Goal: Transaction & Acquisition: Purchase product/service

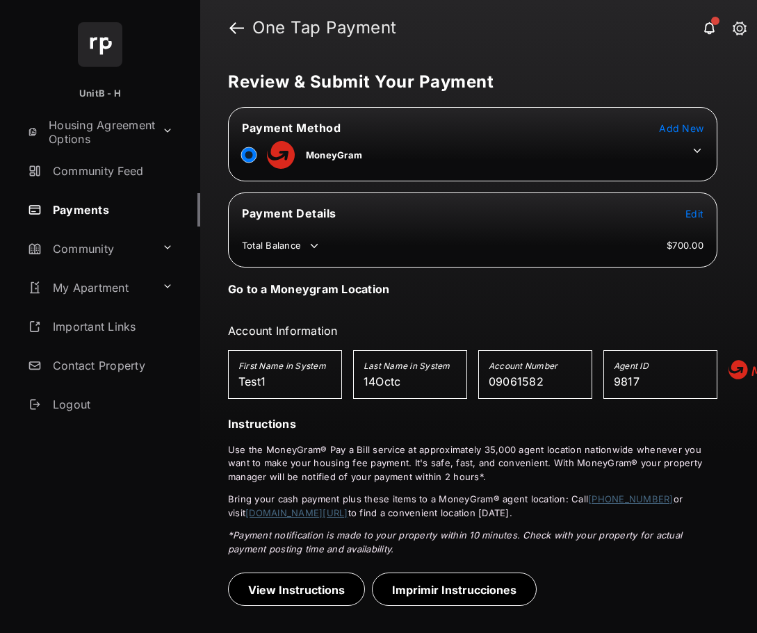
click at [699, 149] on icon at bounding box center [697, 151] width 13 height 13
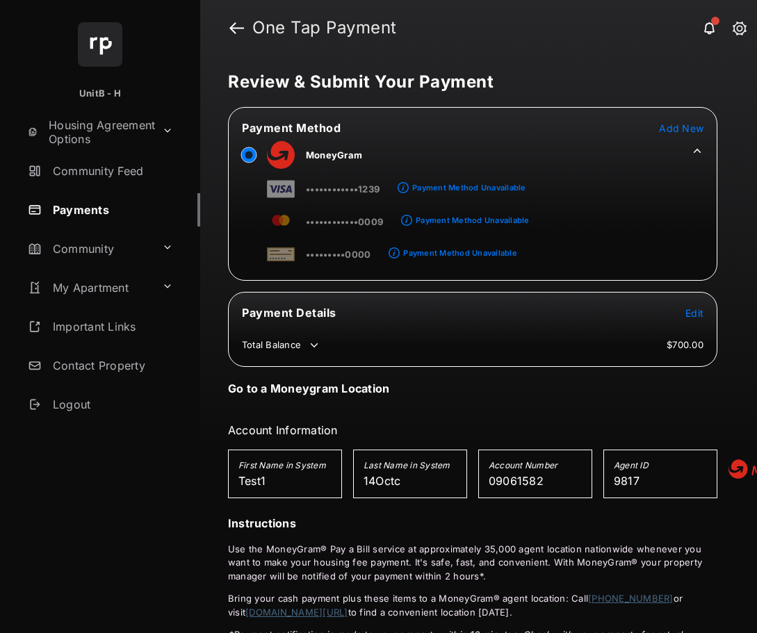
click at [687, 129] on span "Add New" at bounding box center [681, 128] width 44 height 12
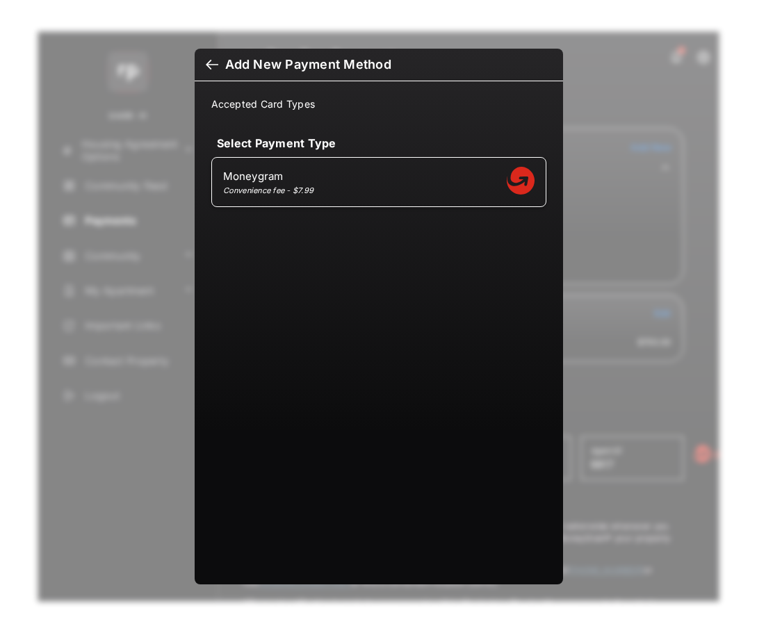
click at [215, 68] on div at bounding box center [212, 65] width 13 height 15
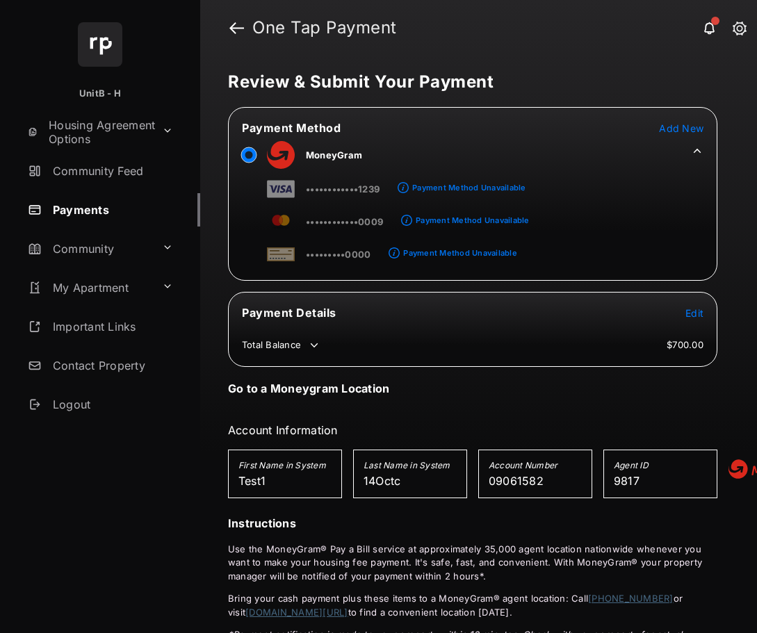
click at [679, 129] on span "Add New" at bounding box center [681, 128] width 44 height 12
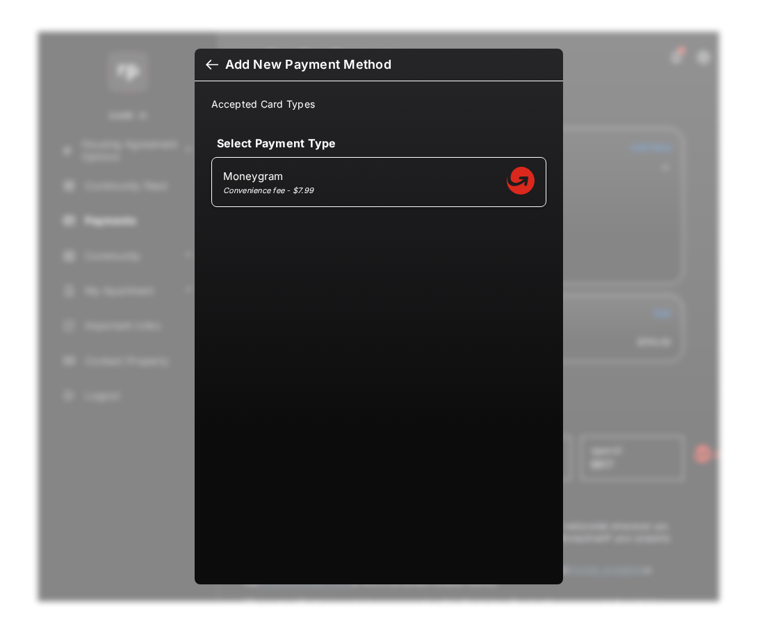
click at [212, 63] on div at bounding box center [212, 65] width 13 height 15
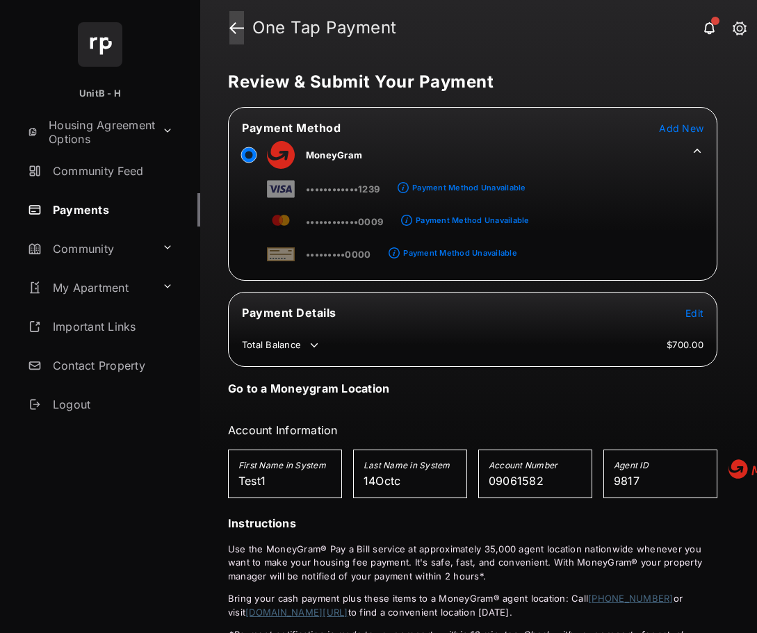
click at [240, 27] on link at bounding box center [236, 27] width 15 height 33
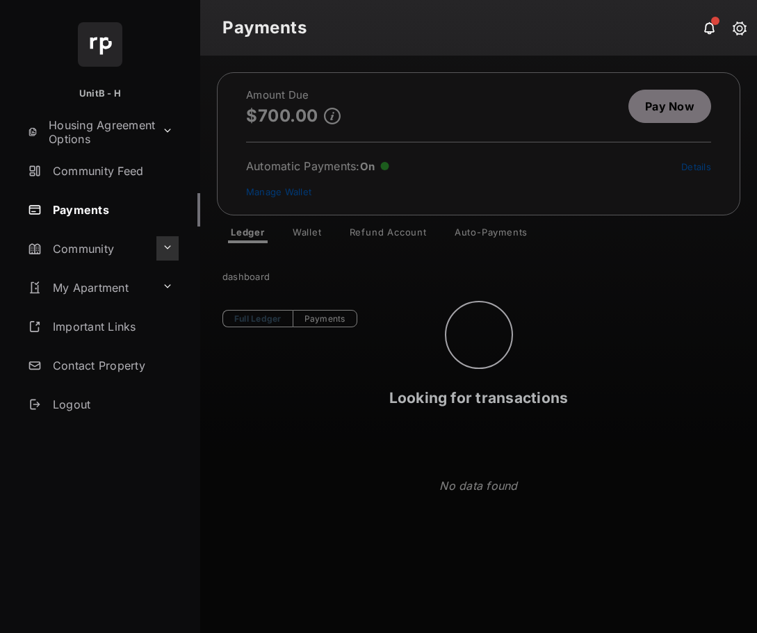
click at [165, 245] on button at bounding box center [167, 248] width 22 height 24
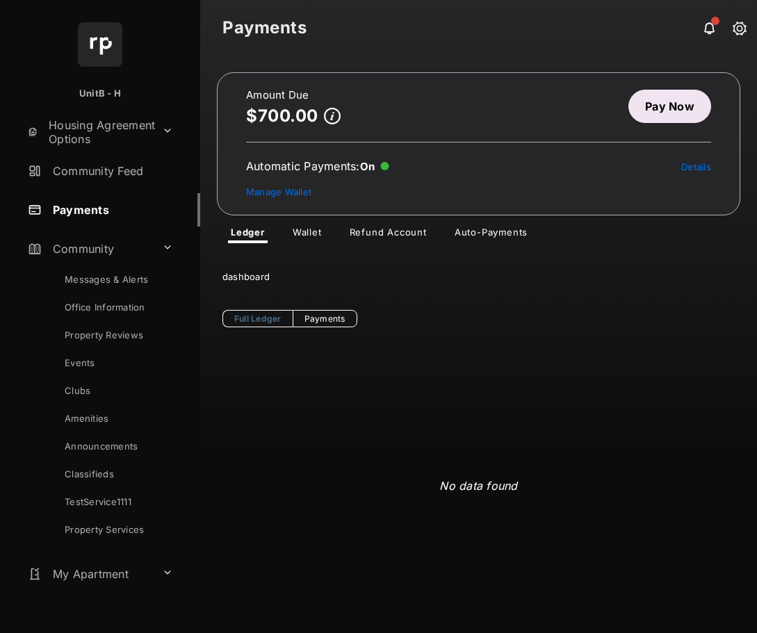
click at [100, 422] on link "Amenities" at bounding box center [113, 418] width 174 height 28
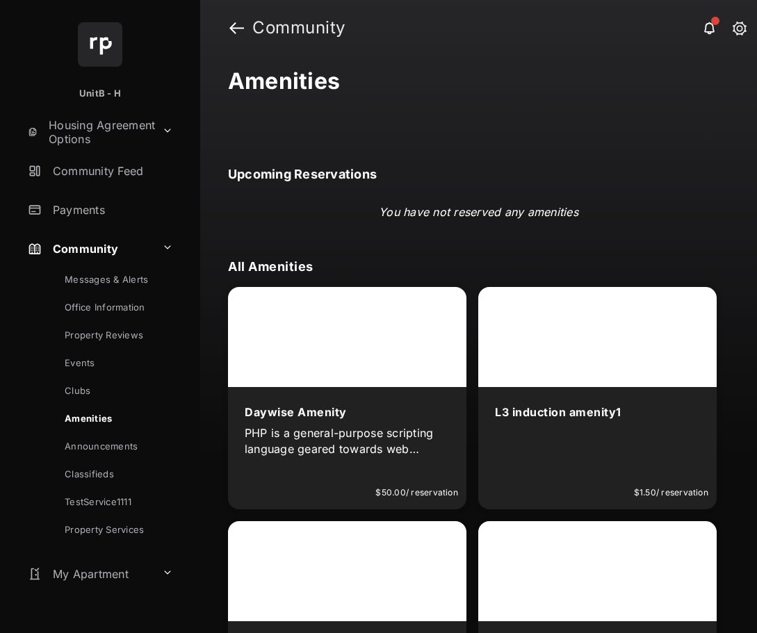
click at [418, 321] on div at bounding box center [347, 337] width 238 height 100
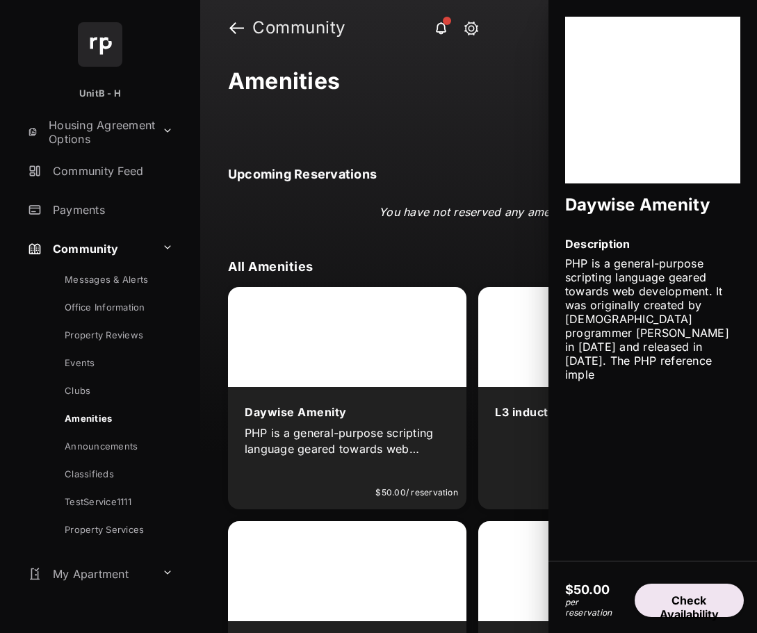
click at [680, 607] on button "Check Availability" at bounding box center [688, 600] width 109 height 33
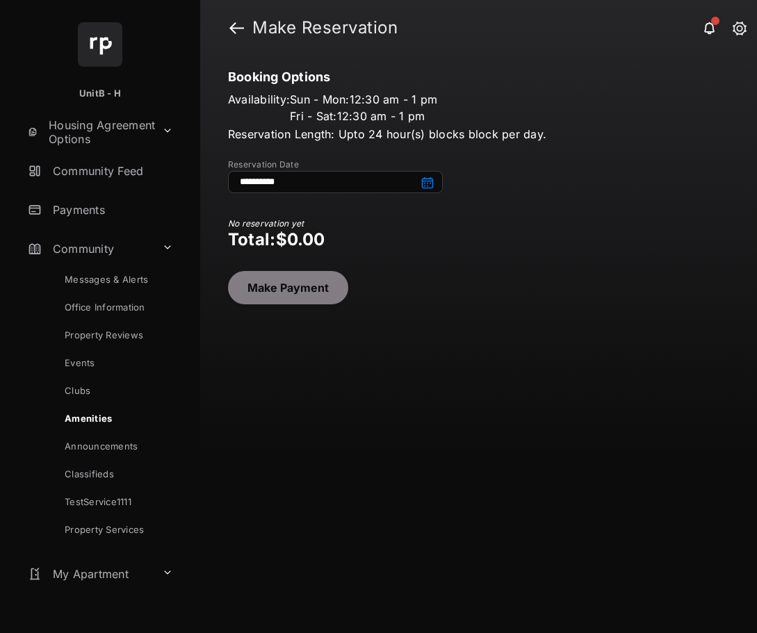
click at [410, 178] on input at bounding box center [335, 182] width 215 height 22
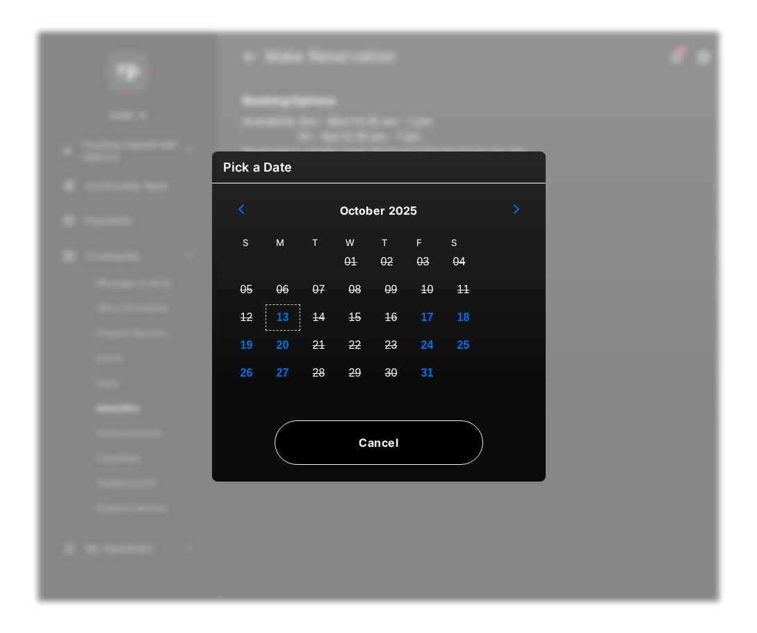
click at [281, 319] on button "13" at bounding box center [283, 318] width 36 height 28
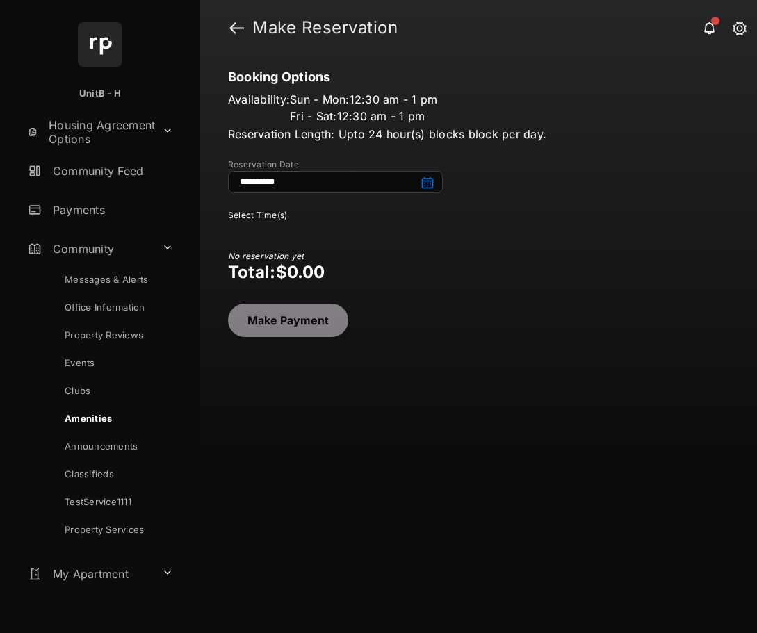
click at [354, 180] on input "**********" at bounding box center [335, 182] width 215 height 22
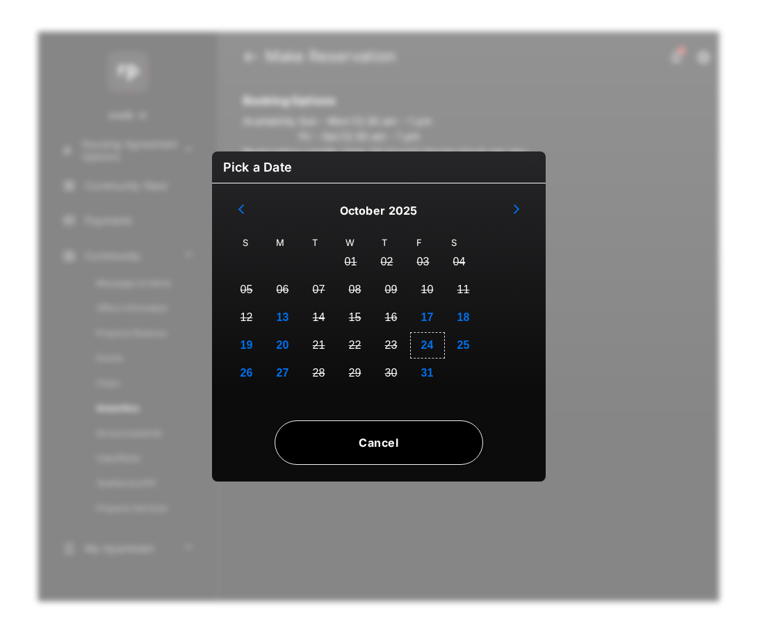
click at [435, 340] on button "24" at bounding box center [427, 345] width 36 height 28
type input "**********"
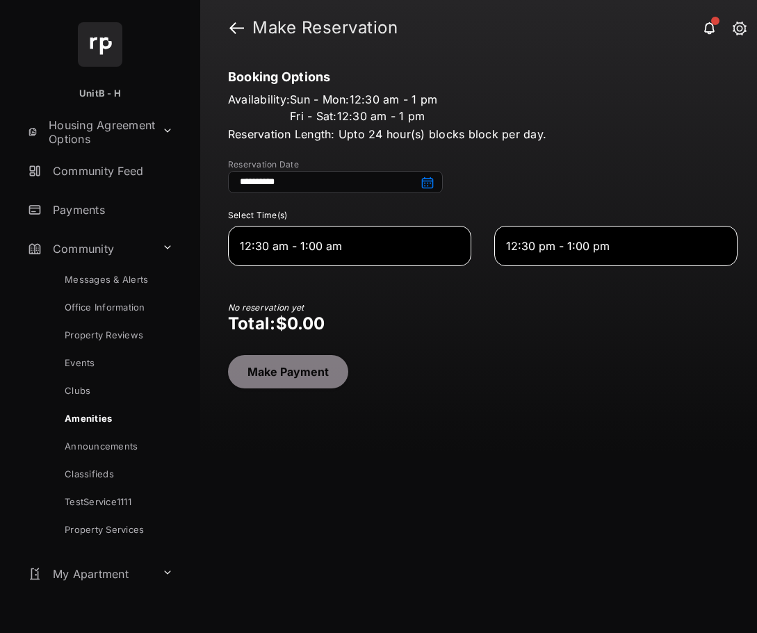
click at [575, 251] on span "12:30 pm - 1:00 pm" at bounding box center [604, 246] width 197 height 17
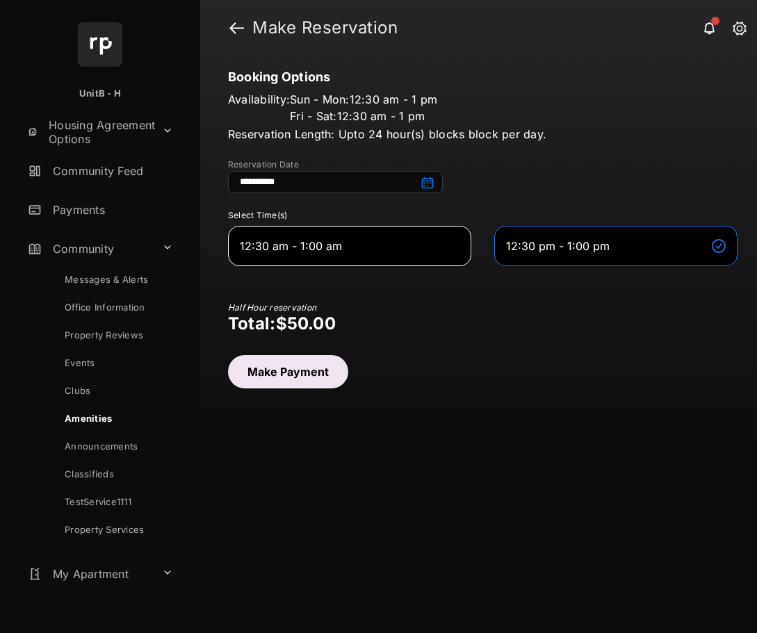
click at [296, 374] on button "Make Payment" at bounding box center [288, 371] width 120 height 33
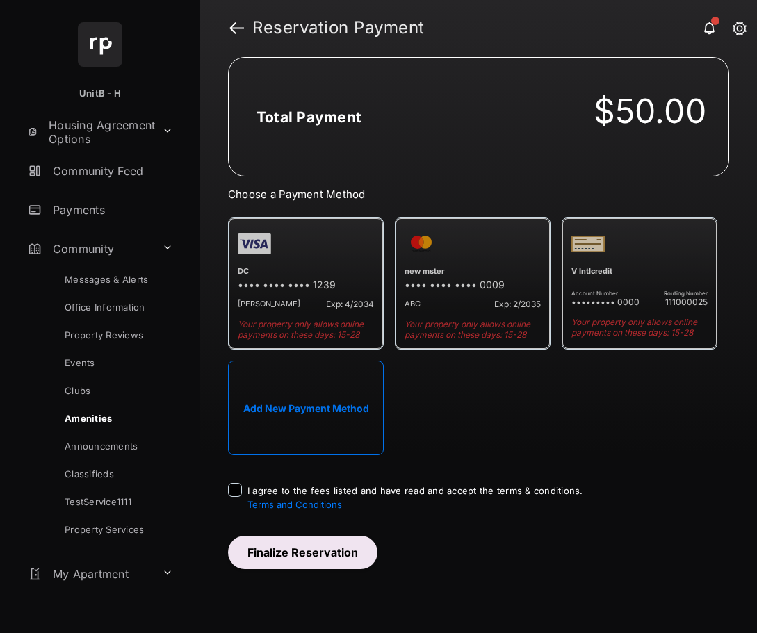
click at [340, 399] on button "Add New Payment Method" at bounding box center [306, 408] width 156 height 94
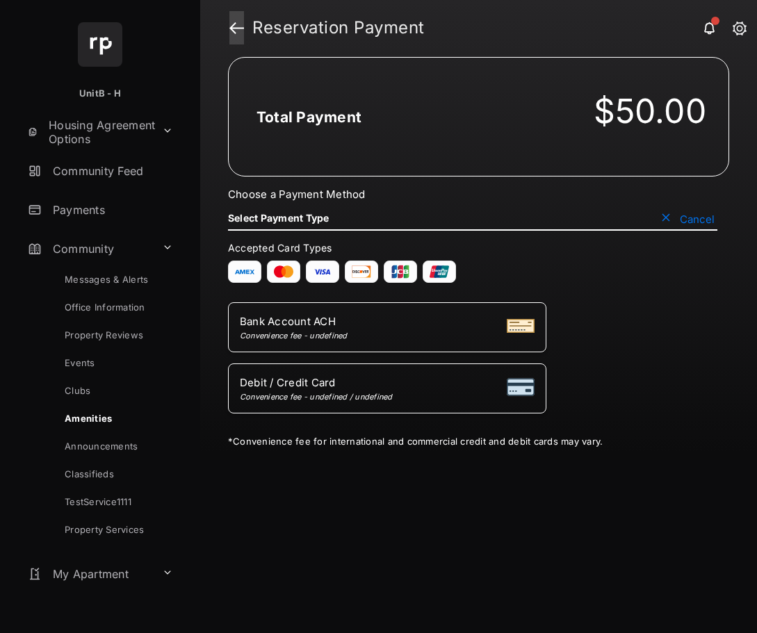
click at [237, 29] on link at bounding box center [236, 27] width 15 height 33
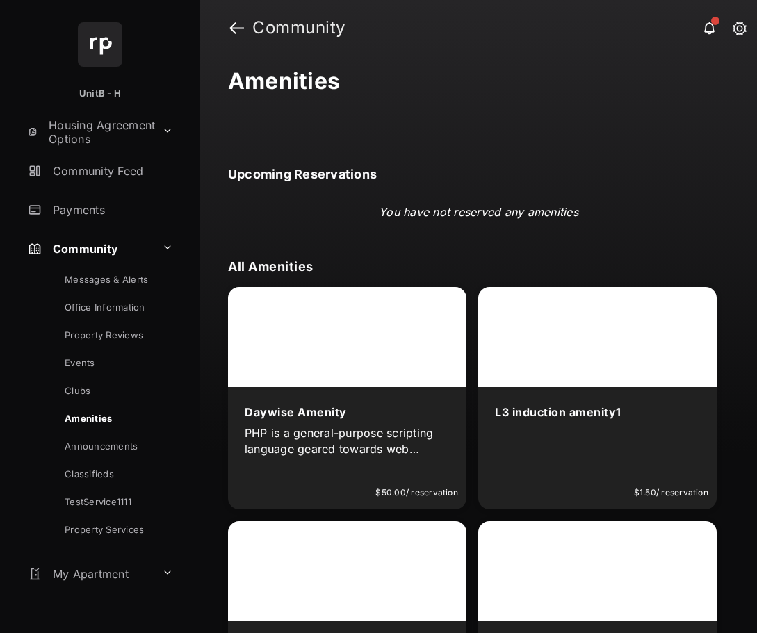
click at [68, 209] on link "Payments" at bounding box center [111, 209] width 178 height 33
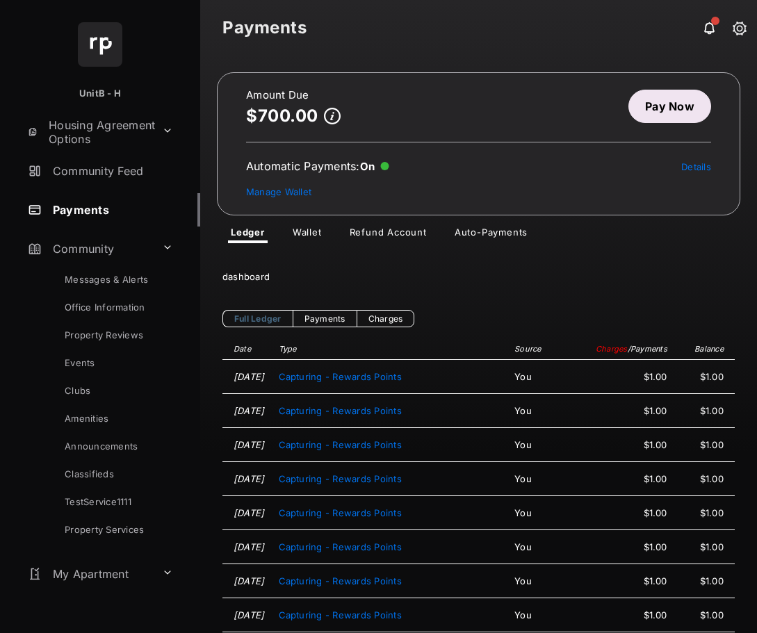
click at [670, 105] on link "Pay Now" at bounding box center [669, 106] width 83 height 33
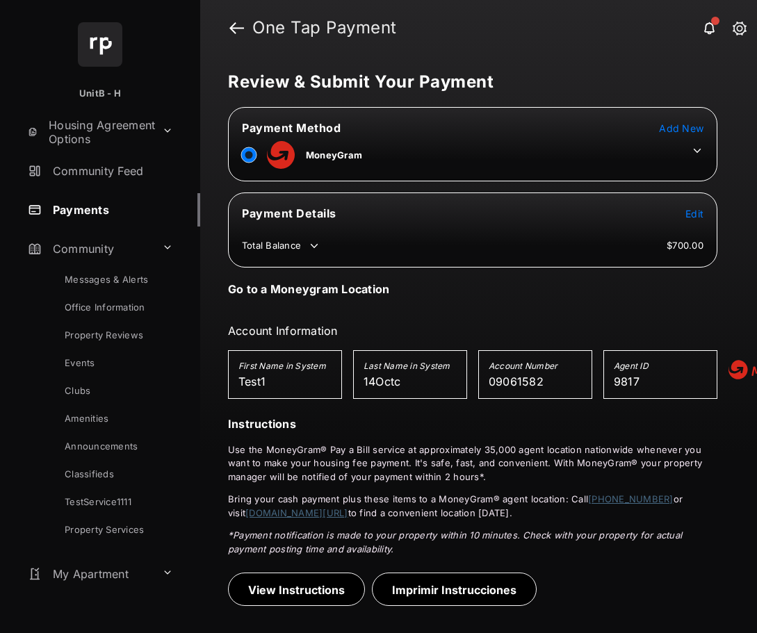
click at [700, 152] on icon at bounding box center [697, 151] width 13 height 13
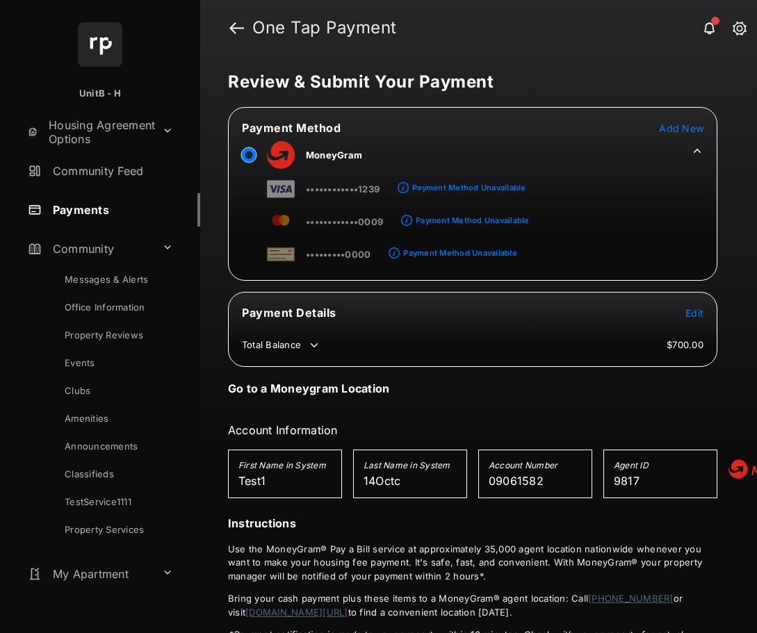
click at [677, 128] on span "Add New" at bounding box center [681, 128] width 44 height 12
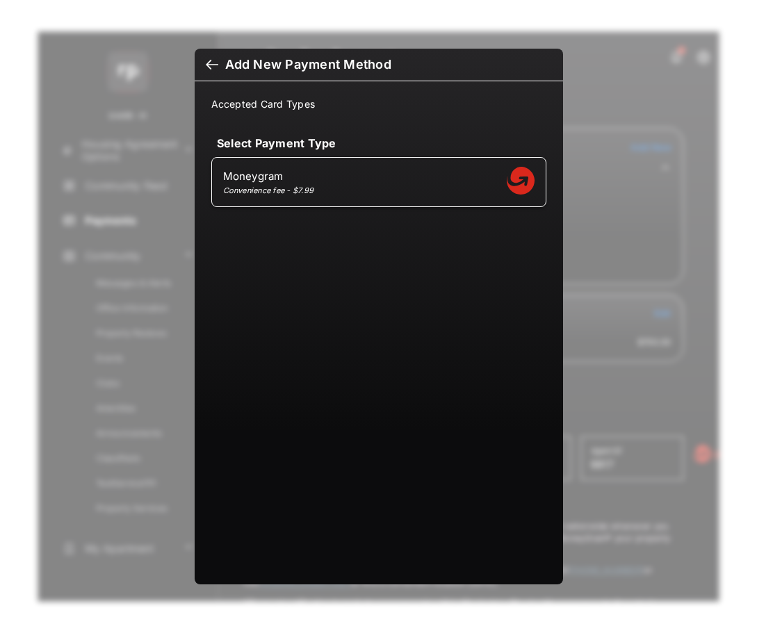
click at [209, 58] on span "Add New Payment Method" at bounding box center [379, 64] width 346 height 15
click at [208, 62] on div at bounding box center [212, 65] width 13 height 15
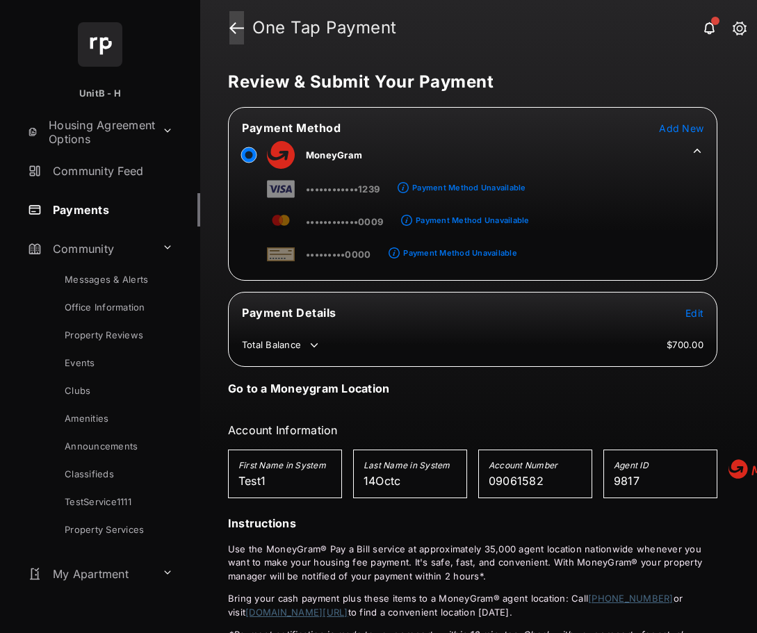
click at [231, 31] on link at bounding box center [236, 27] width 15 height 33
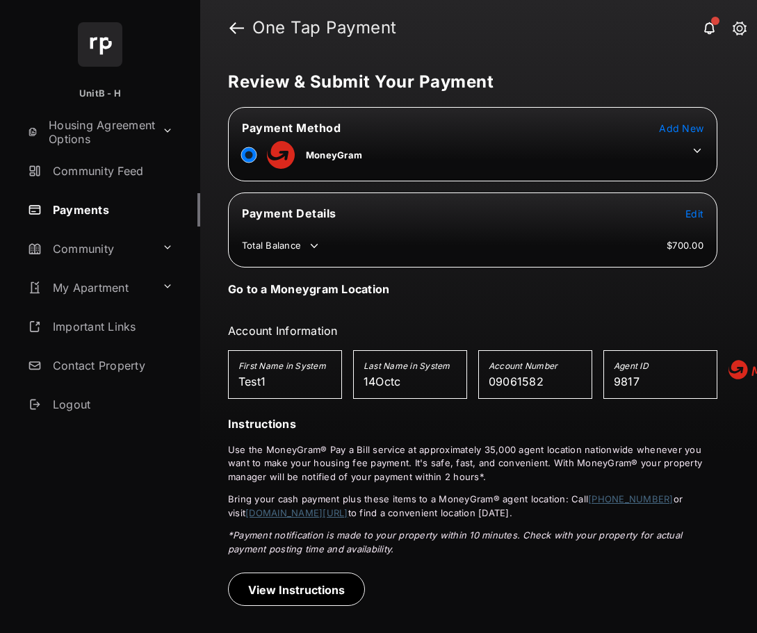
click at [693, 147] on icon at bounding box center [697, 151] width 13 height 13
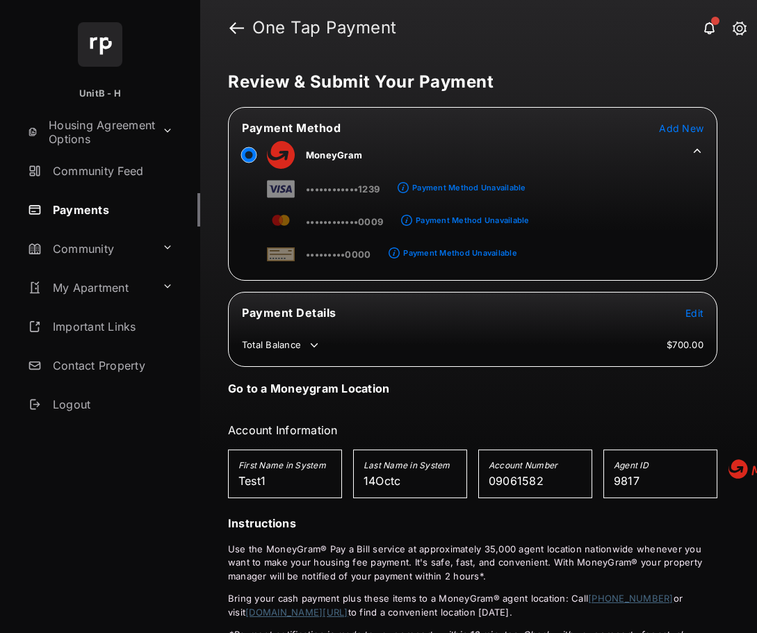
click at [691, 124] on span "Add New" at bounding box center [681, 128] width 44 height 12
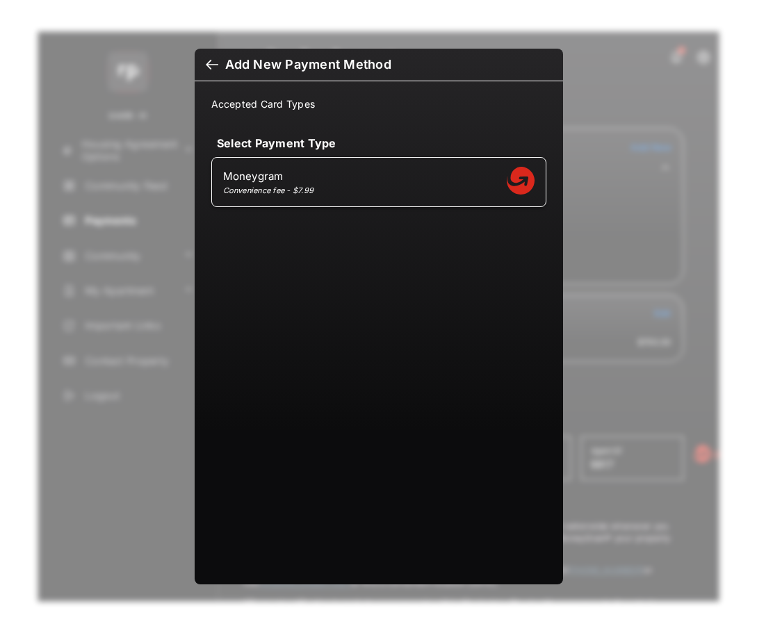
click at [213, 65] on div at bounding box center [212, 65] width 13 height 15
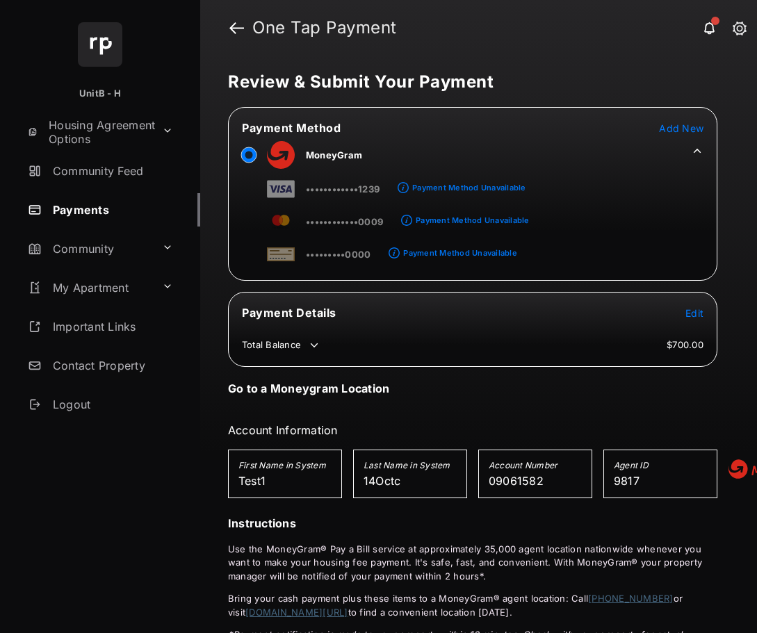
click at [695, 150] on icon at bounding box center [697, 151] width 13 height 13
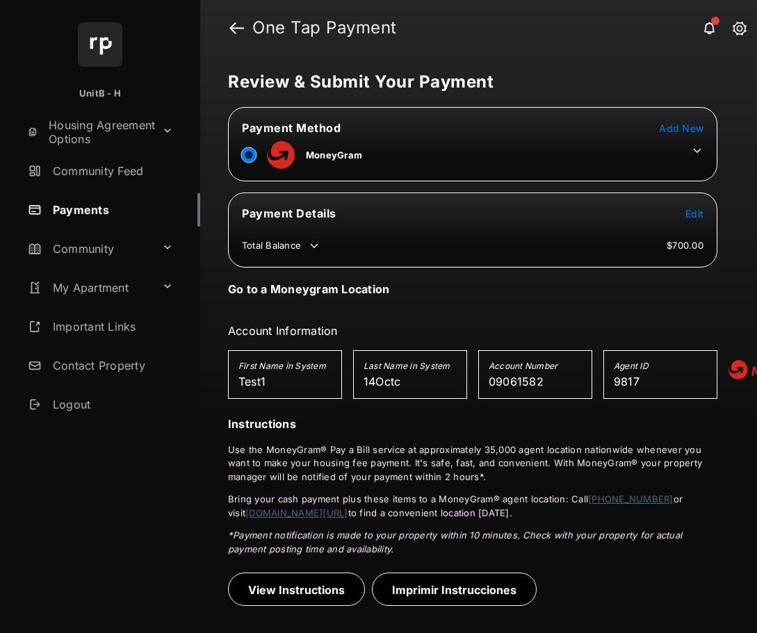
click at [687, 135] on table "Payment Method Add New MoneyGram" at bounding box center [473, 144] width 488 height 51
click at [241, 32] on link at bounding box center [236, 27] width 15 height 33
click at [680, 125] on span "Add New" at bounding box center [681, 128] width 44 height 12
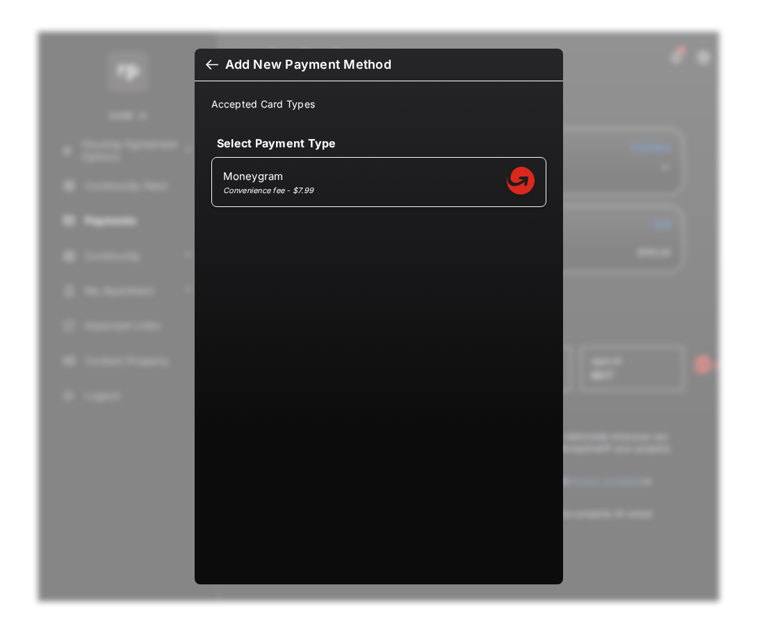
click at [215, 67] on div at bounding box center [212, 65] width 13 height 15
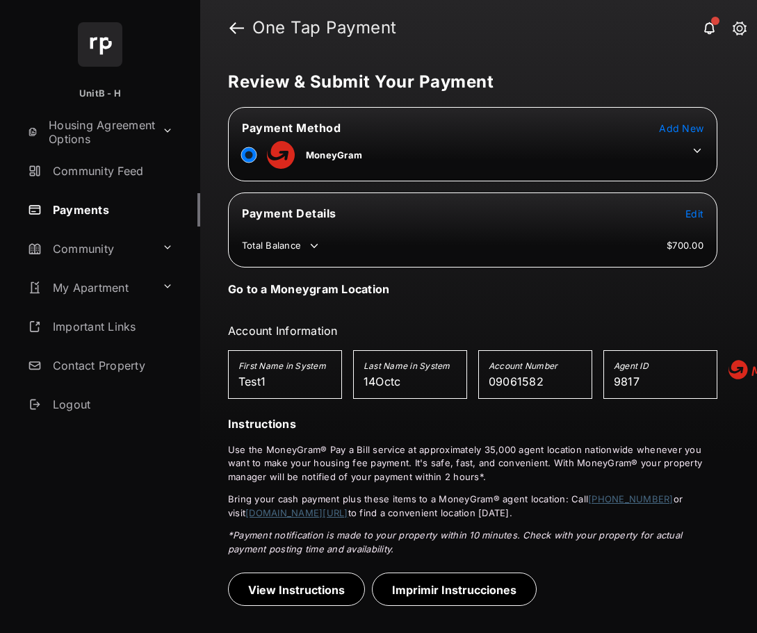
click at [688, 126] on span "Add New" at bounding box center [681, 128] width 44 height 12
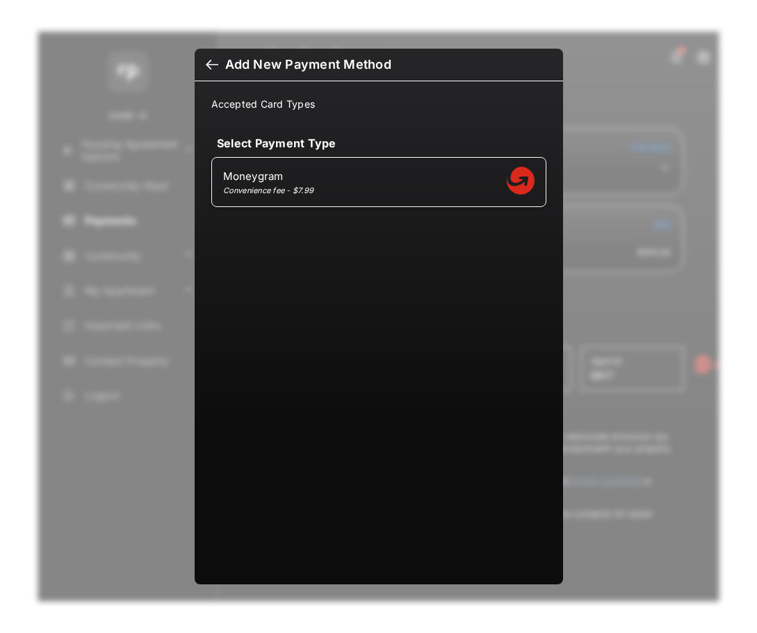
click at [206, 65] on div at bounding box center [212, 65] width 13 height 15
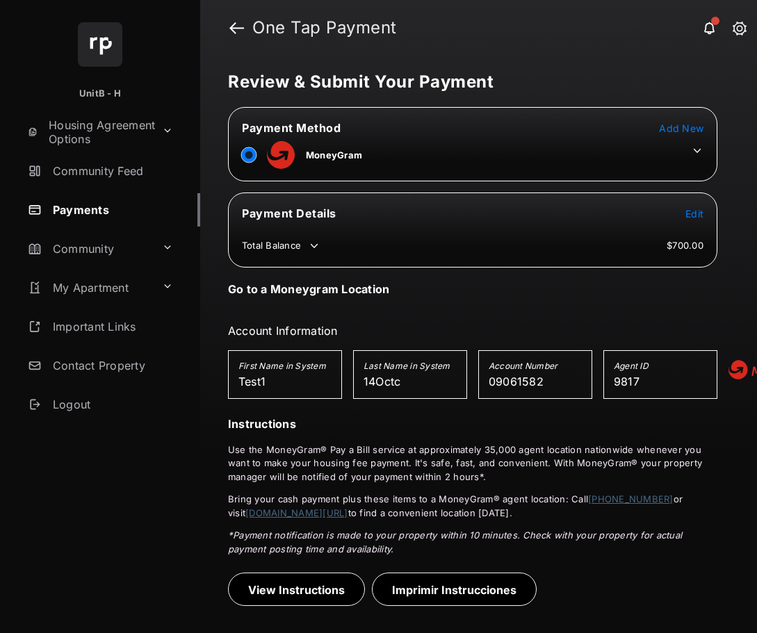
click at [692, 146] on icon at bounding box center [697, 151] width 13 height 13
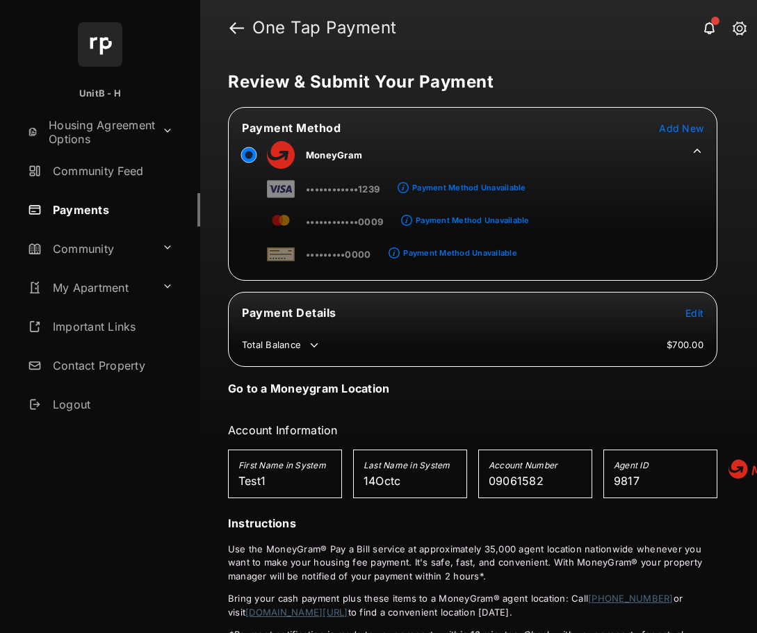
click at [676, 123] on span "Add New" at bounding box center [681, 128] width 44 height 12
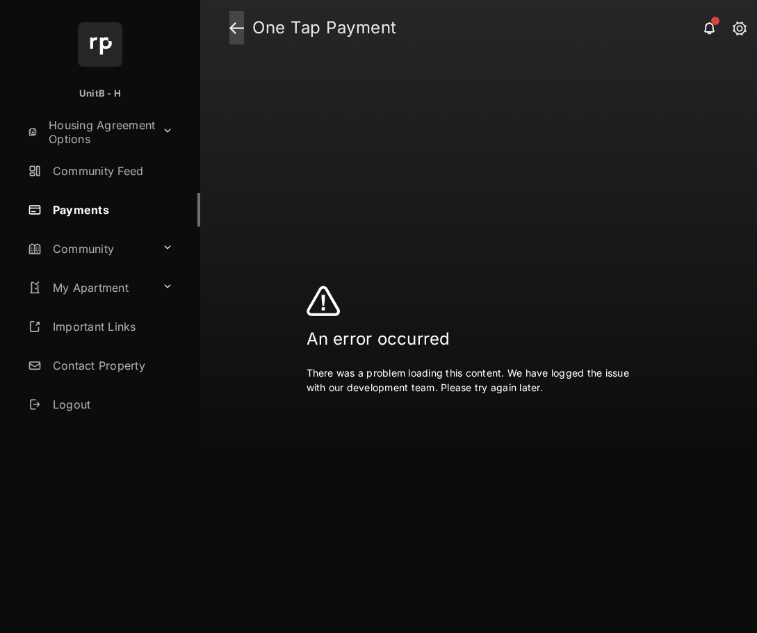
click at [233, 35] on link at bounding box center [236, 27] width 15 height 33
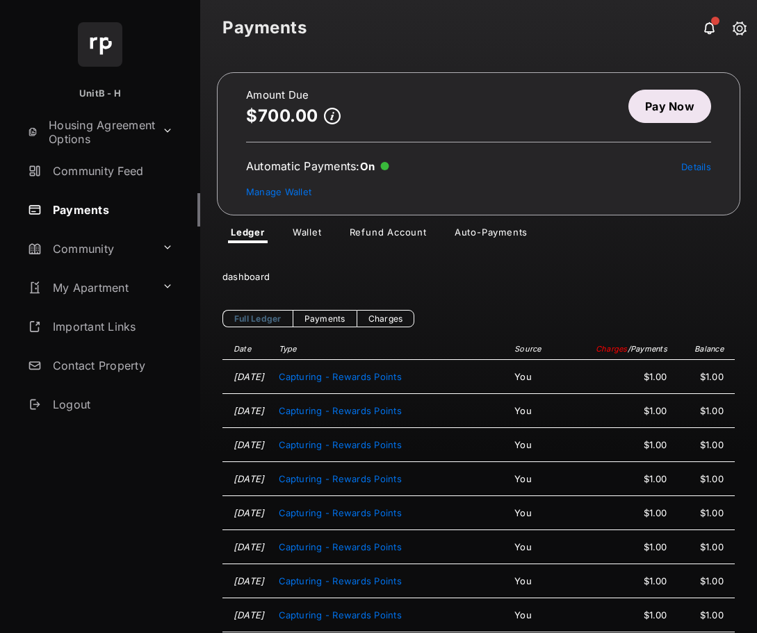
click at [646, 107] on link "Pay Now" at bounding box center [669, 106] width 83 height 33
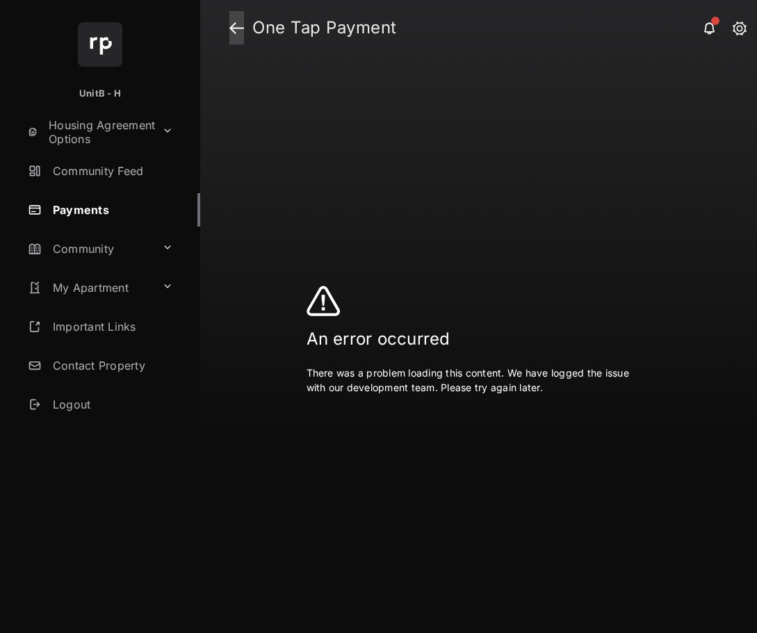
click at [233, 28] on link at bounding box center [236, 27] width 15 height 33
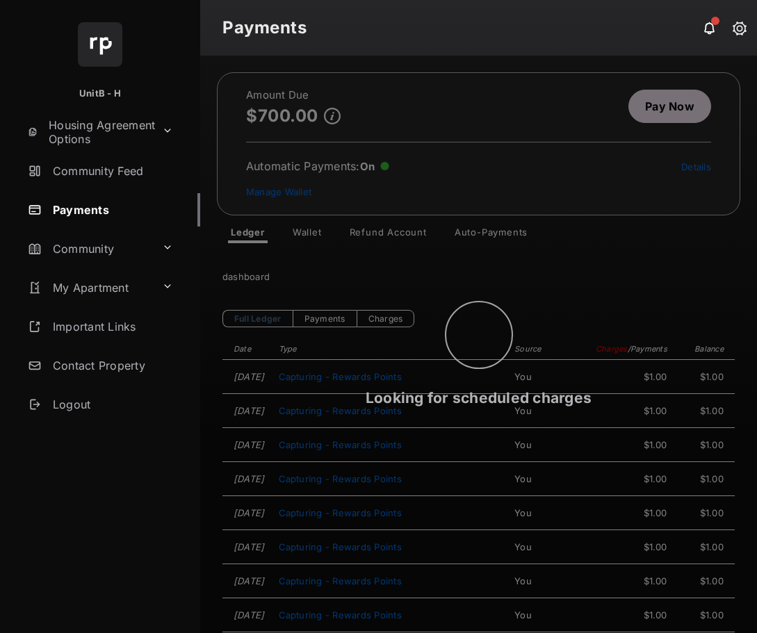
click at [312, 232] on link "Wallet" at bounding box center [306, 234] width 51 height 17
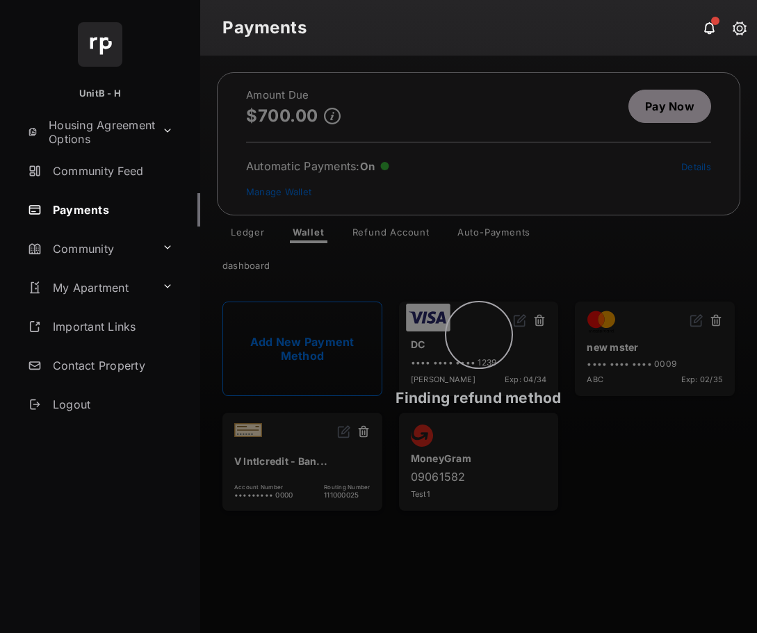
click at [312, 232] on div "Finding refund method" at bounding box center [478, 344] width 556 height 577
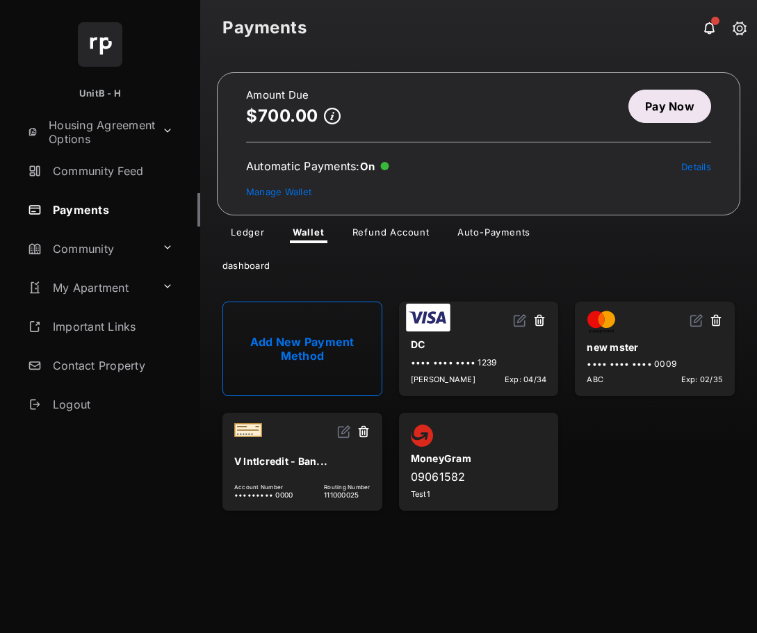
click at [694, 105] on link "Pay Now" at bounding box center [669, 106] width 83 height 33
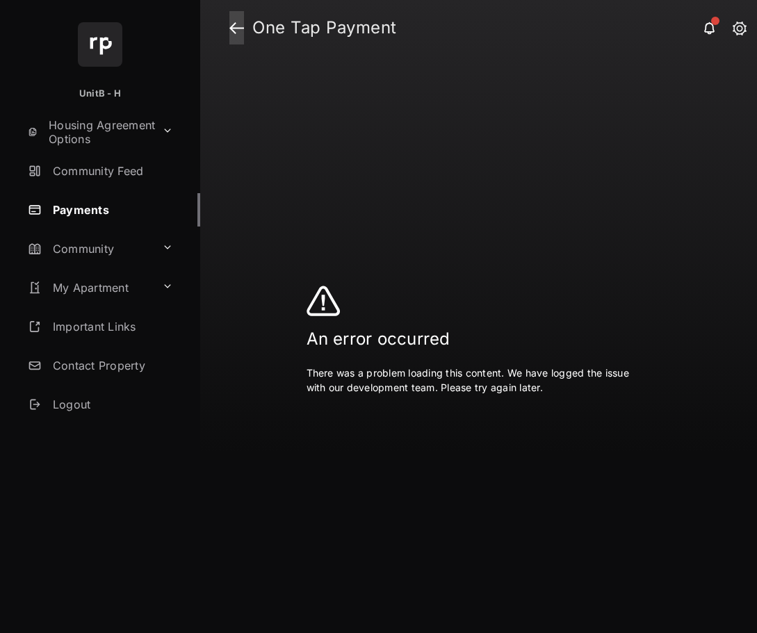
click at [240, 28] on link at bounding box center [236, 27] width 15 height 33
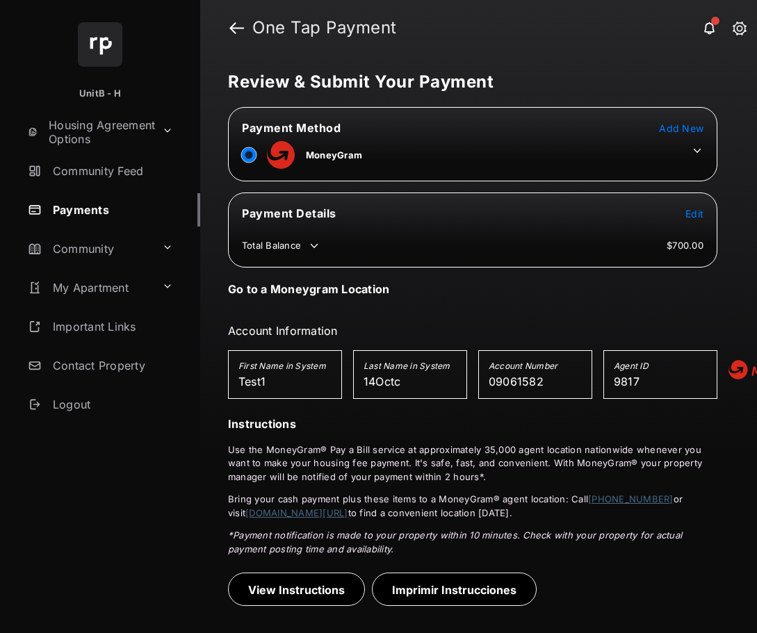
click at [675, 131] on span "Add New" at bounding box center [681, 128] width 44 height 12
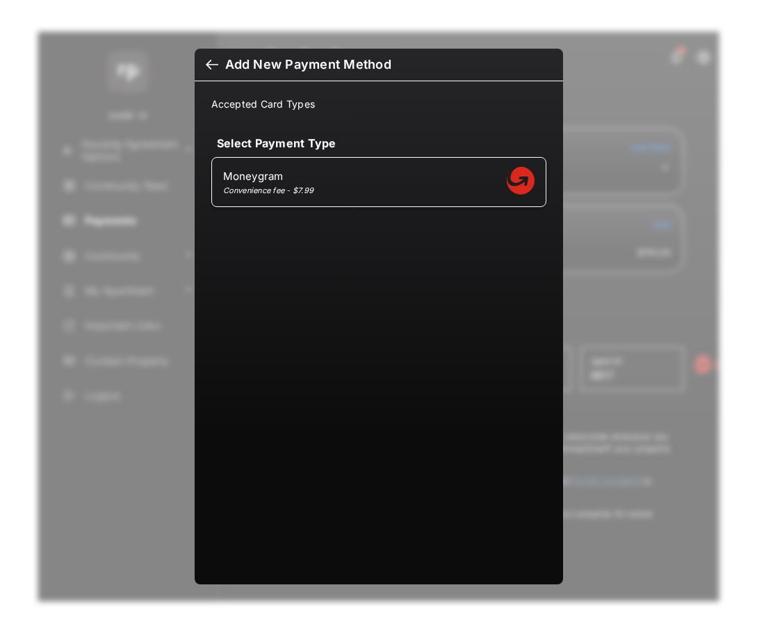
click at [204, 70] on h6 "Add New Payment Method" at bounding box center [379, 65] width 368 height 33
click at [208, 69] on div at bounding box center [212, 65] width 13 height 15
